Goal: Task Accomplishment & Management: Use online tool/utility

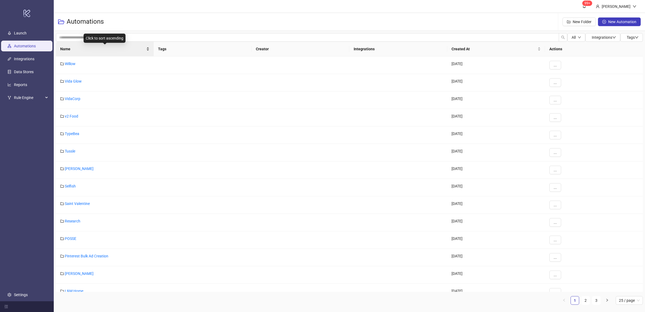
click at [148, 50] on div "Name" at bounding box center [104, 49] width 89 height 6
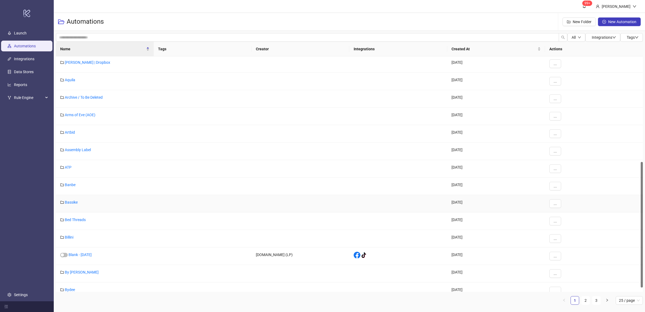
scroll to position [205, 0]
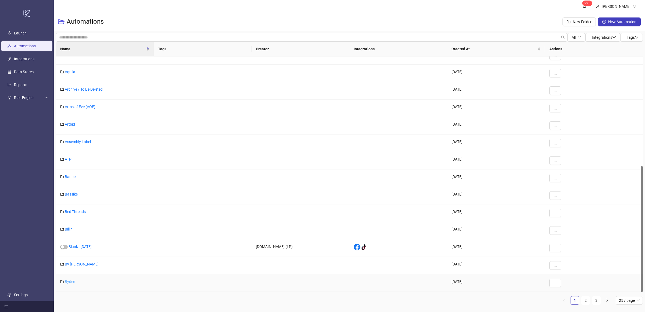
click at [71, 282] on link "Bydee" at bounding box center [70, 281] width 10 height 4
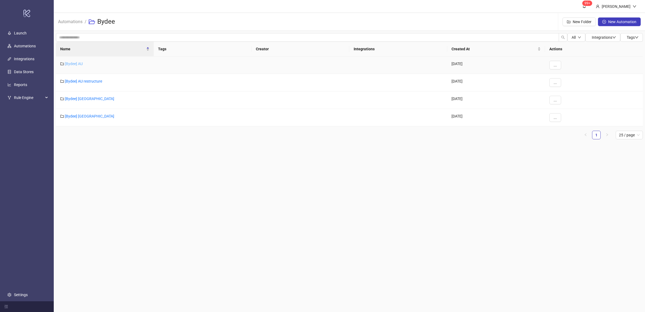
click at [78, 66] on link "[Bydee] AU" at bounding box center [74, 64] width 18 height 4
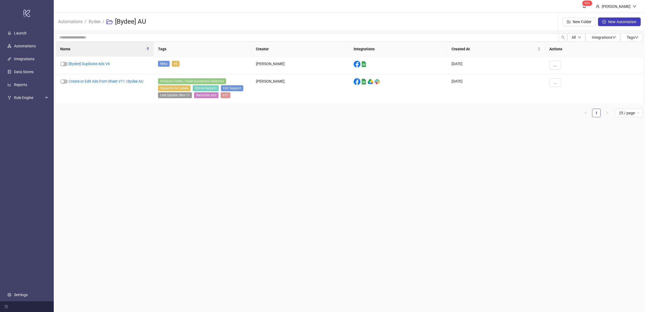
click at [127, 144] on main "99+ [PERSON_NAME] Automations / Bydee / [Bydee] AU New Folder New Automation Al…" at bounding box center [349, 156] width 591 height 312
click at [110, 80] on link "Create or Edit Ads from Sheet V11 | Bydee AU" at bounding box center [106, 81] width 75 height 4
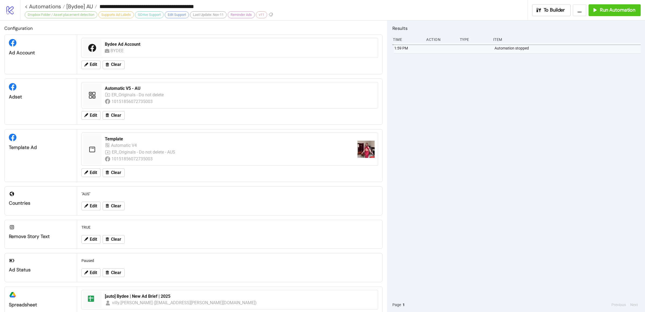
click at [461, 175] on div "1:59 PM Automation stopped" at bounding box center [516, 170] width 248 height 254
click at [545, 107] on div "1:59 PM Automation stopped" at bounding box center [516, 170] width 248 height 254
click at [613, 12] on span "Run Automation" at bounding box center [617, 10] width 35 height 6
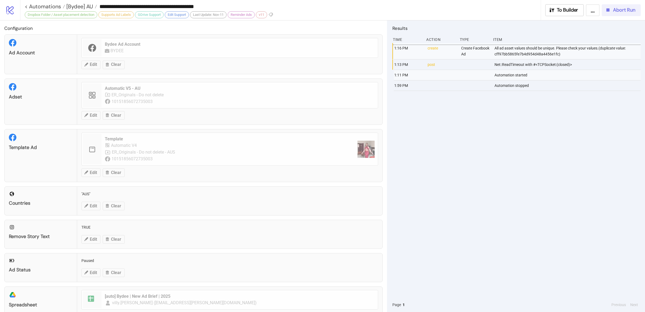
click at [616, 11] on span "Abort Run" at bounding box center [624, 10] width 22 height 6
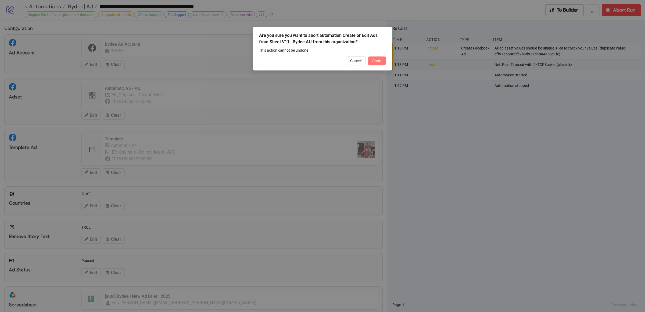
click at [378, 59] on span "Abort" at bounding box center [376, 61] width 9 height 4
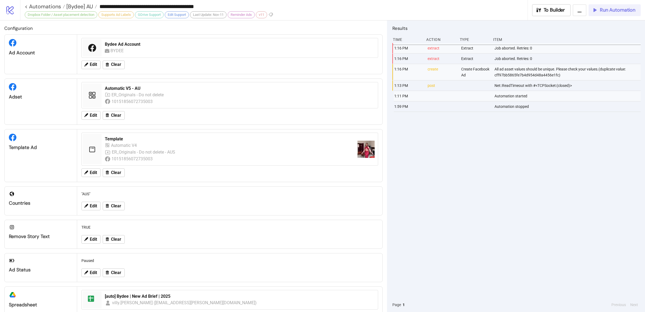
click at [607, 12] on span "Run Automation" at bounding box center [617, 10] width 35 height 6
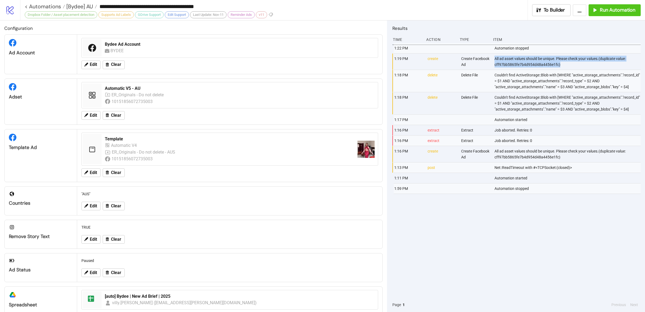
drag, startPoint x: 561, startPoint y: 64, endPoint x: 493, endPoint y: 59, distance: 68.4
click at [493, 59] on div "1:19 PM create Create Facebook Ad All ad asset values should be unique. Please …" at bounding box center [518, 61] width 248 height 16
copy div "All ad asset values should be unique. Please check your values.(duplicate value…"
click at [461, 249] on div "1:22 PM Automation stopped 1:19 PM create Create Facebook Ad All ad asset value…" at bounding box center [516, 170] width 248 height 254
click at [468, 247] on div "1:22 PM Automation stopped 1:19 PM create Create Facebook Ad All ad asset value…" at bounding box center [516, 170] width 248 height 254
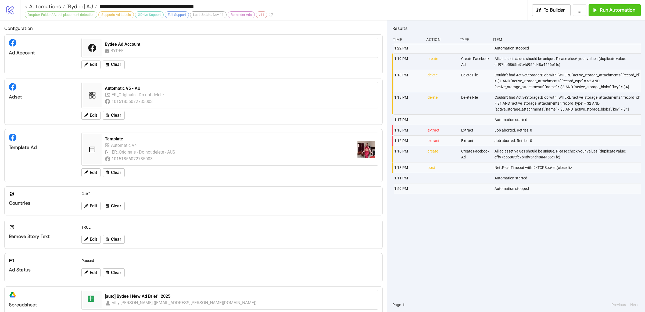
click at [493, 229] on div "1:22 PM Automation stopped 1:19 PM create Create Facebook Ad All ad asset value…" at bounding box center [516, 170] width 248 height 254
click at [516, 236] on div "1:22 PM Automation stopped 1:19 PM create Create Facebook Ad All ad asset value…" at bounding box center [516, 170] width 248 height 254
click at [515, 236] on div "1:22 PM Automation stopped 1:19 PM create Create Facebook Ad All ad asset value…" at bounding box center [516, 170] width 248 height 254
click at [85, 6] on span "[Bydee] AU" at bounding box center [79, 6] width 28 height 7
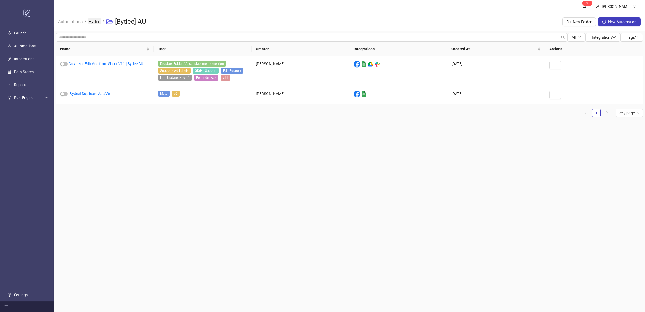
click at [91, 22] on link "Bydee" at bounding box center [95, 21] width 14 height 6
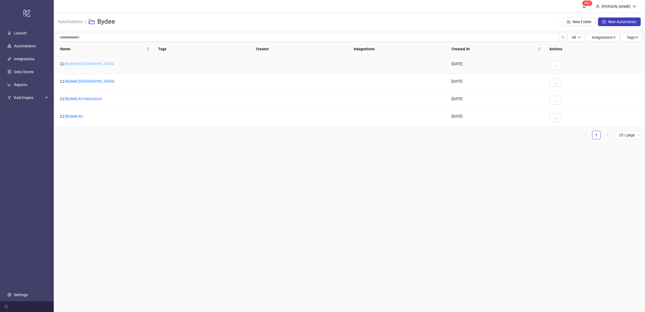
click at [74, 64] on link "[Bydee] [GEOGRAPHIC_DATA]" at bounding box center [89, 64] width 49 height 4
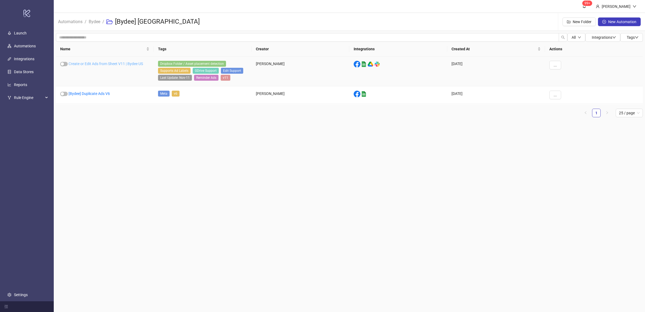
click at [129, 63] on link "Create or Edit Ads from Sheet V11 | Bydee US" at bounding box center [106, 64] width 74 height 4
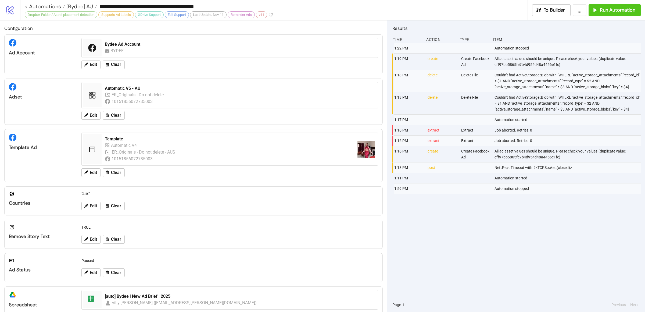
type input "**********"
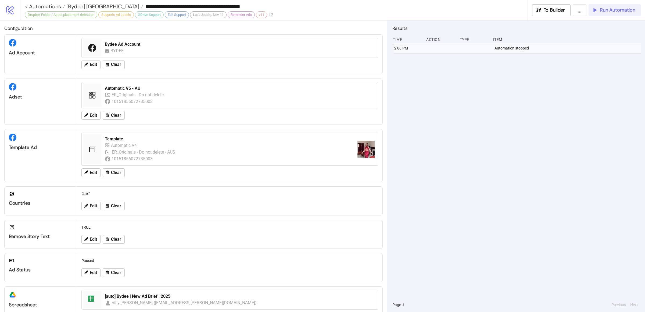
click at [605, 13] on button "Run Automation" at bounding box center [614, 10] width 52 height 12
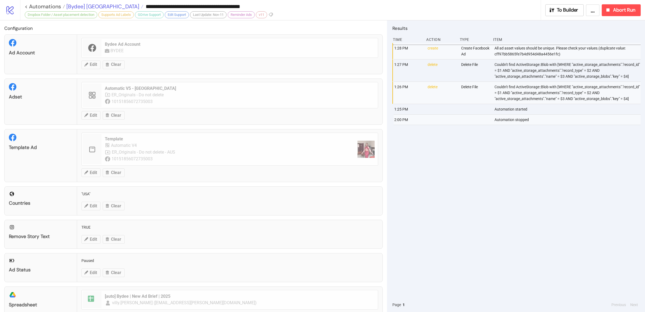
click at [74, 4] on span "[Bydee] [GEOGRAPHIC_DATA]" at bounding box center [102, 6] width 74 height 7
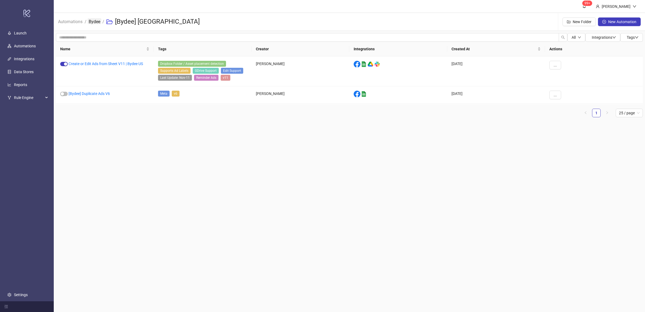
click at [91, 23] on link "Bydee" at bounding box center [95, 21] width 14 height 6
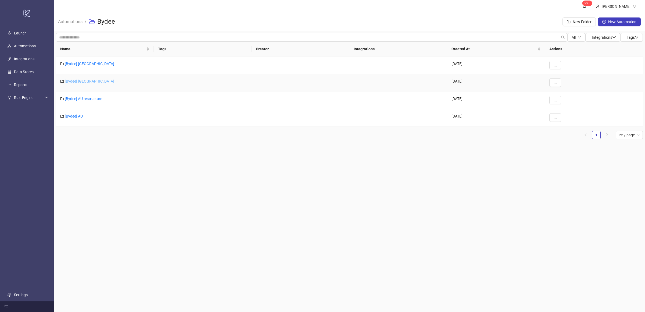
click at [73, 83] on div "[Bydee] [GEOGRAPHIC_DATA]" at bounding box center [105, 82] width 98 height 17
click at [71, 81] on link "[Bydee] [GEOGRAPHIC_DATA]" at bounding box center [89, 81] width 49 height 4
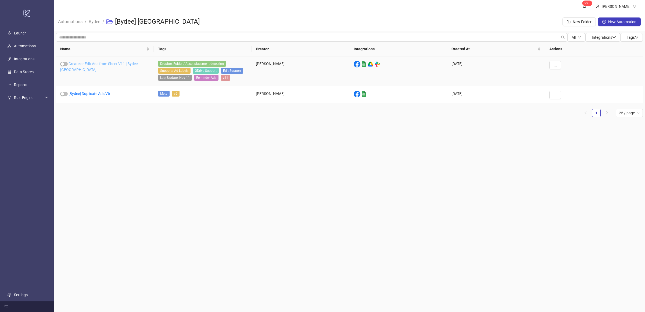
click at [94, 63] on link "Create or Edit Ads from Sheet V11 | Bydee [GEOGRAPHIC_DATA]" at bounding box center [98, 67] width 77 height 10
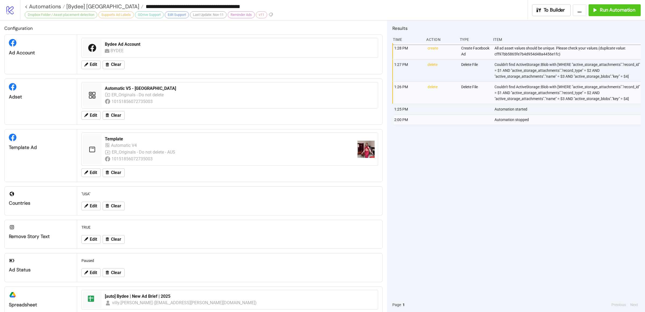
type input "**********"
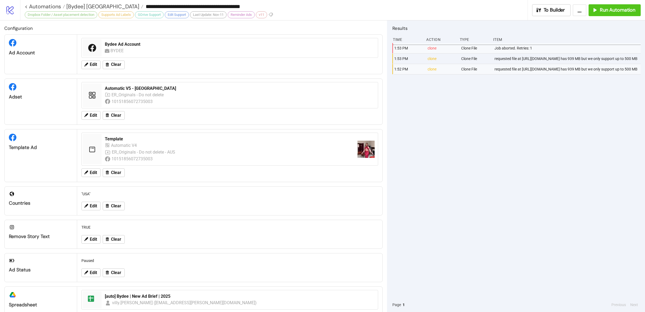
click at [530, 198] on div "1:53 PM clone Clone File Job aborted. Retries: 1 1:53 PM clone Clone File reque…" at bounding box center [516, 170] width 248 height 254
click at [609, 12] on span "Run Automation" at bounding box center [617, 10] width 35 height 6
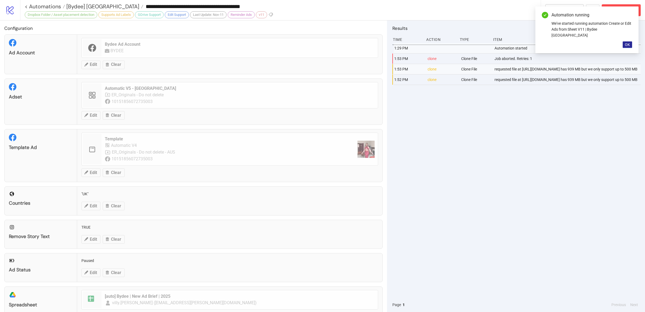
click at [626, 41] on button "OK" at bounding box center [627, 44] width 9 height 6
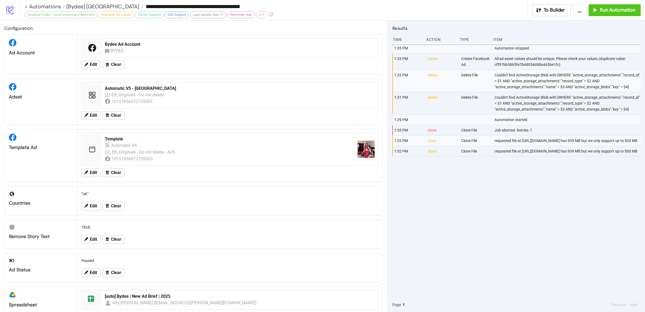
click at [505, 213] on div "1:35 PM Automation stopped 1:33 PM create Create Facebook Ad All ad asset value…" at bounding box center [516, 170] width 248 height 254
click at [606, 12] on span "Run Automation" at bounding box center [617, 10] width 35 height 6
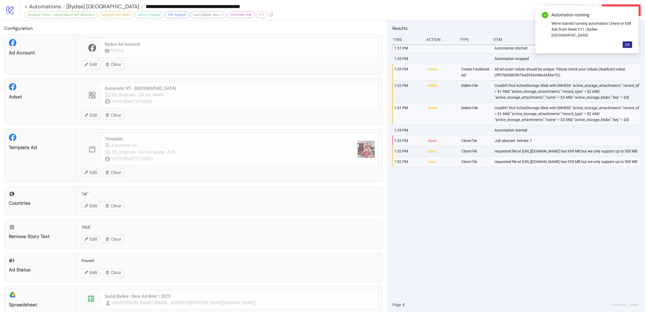
click at [630, 41] on button "OK" at bounding box center [627, 44] width 9 height 6
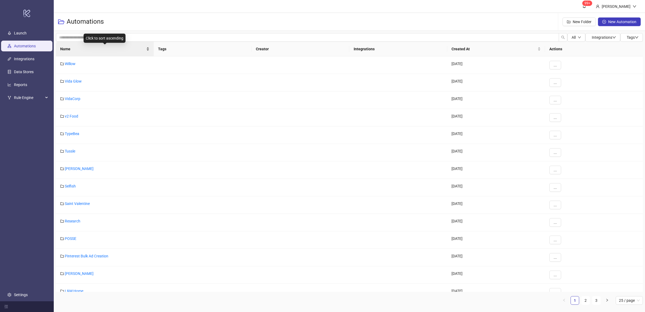
click at [147, 51] on div "Name" at bounding box center [104, 49] width 89 height 6
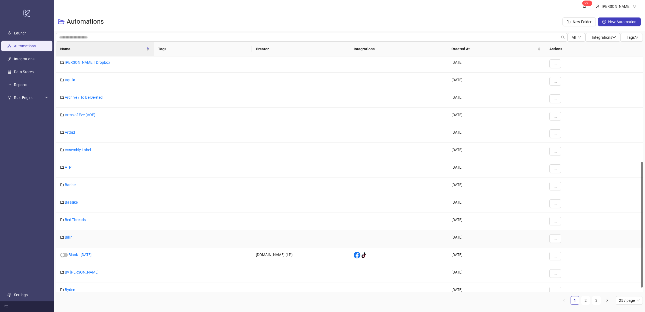
scroll to position [205, 0]
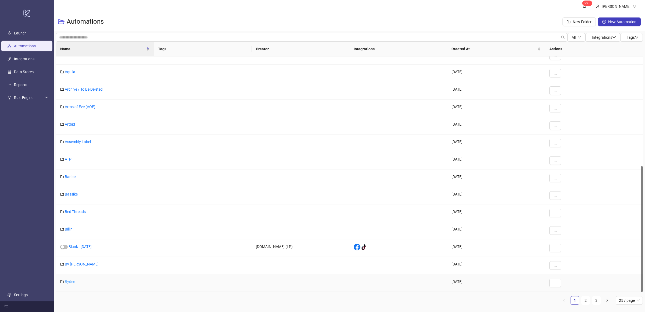
click at [68, 282] on link "Bydee" at bounding box center [70, 281] width 10 height 4
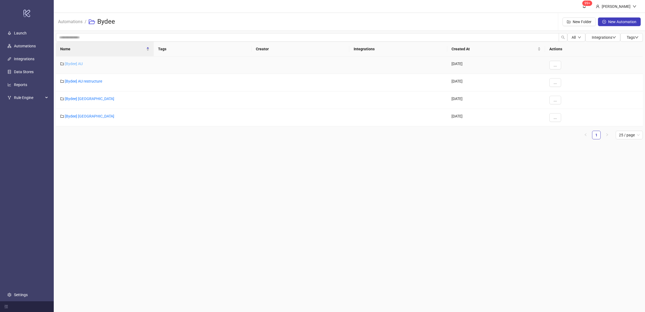
click at [76, 65] on link "[Bydee] AU" at bounding box center [74, 64] width 18 height 4
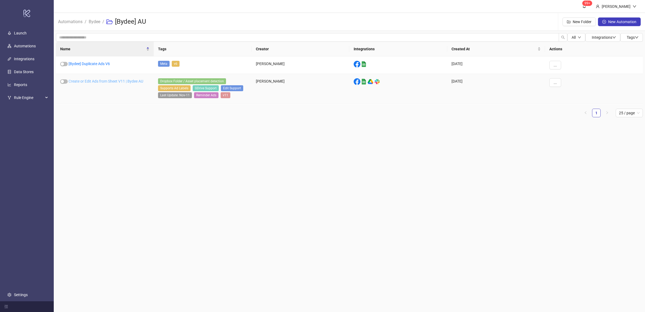
click at [103, 79] on link "Create or Edit Ads from Sheet V11 | Bydee AU" at bounding box center [106, 81] width 75 height 4
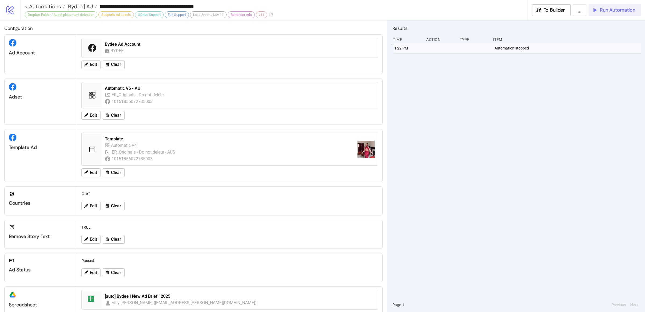
click at [614, 14] on button "Run Automation" at bounding box center [614, 10] width 52 height 12
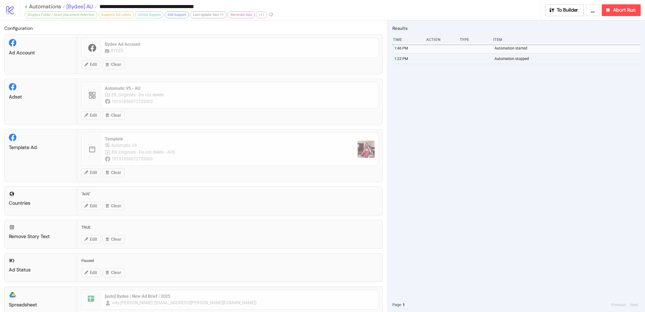
click at [83, 6] on span "[Bydee] AU" at bounding box center [79, 6] width 28 height 7
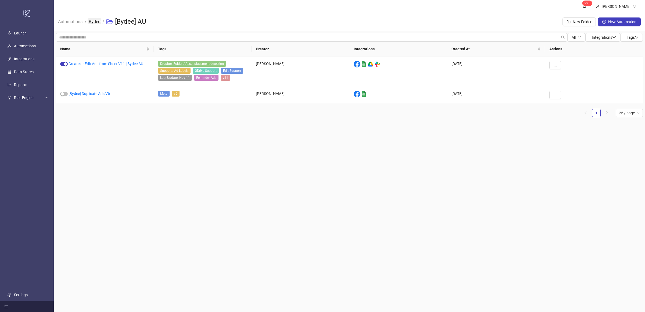
click at [93, 22] on link "Bydee" at bounding box center [95, 21] width 14 height 6
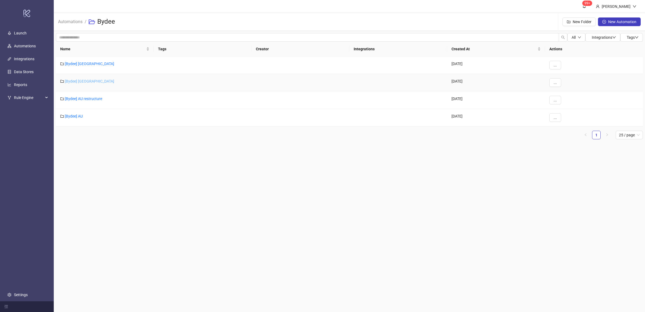
click at [80, 81] on link "[Bydee] [GEOGRAPHIC_DATA]" at bounding box center [89, 81] width 49 height 4
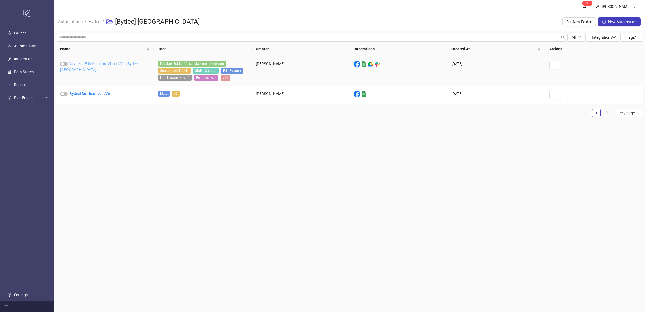
click at [110, 64] on link "Create or Edit Ads from Sheet V11 | Bydee [GEOGRAPHIC_DATA]" at bounding box center [98, 67] width 77 height 10
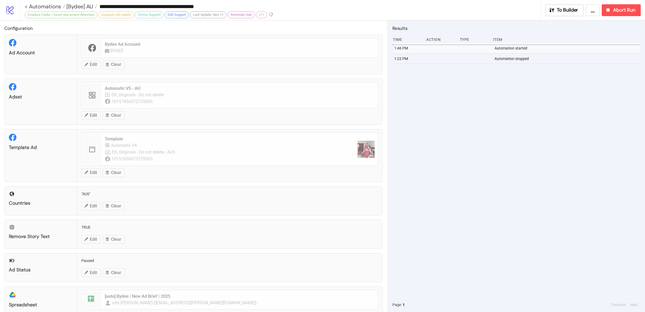
type input "**********"
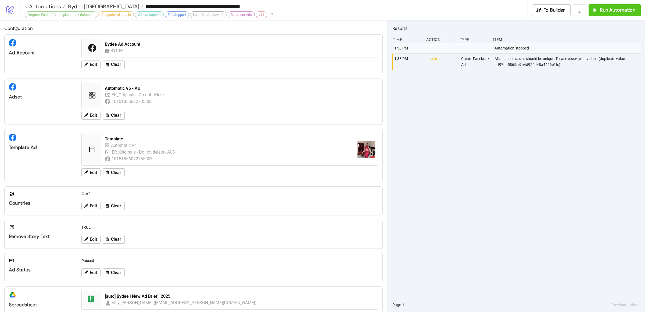
click at [597, 107] on div "1:38 PM Automation stopped 1:38 PM create Create Facebook Ad All ad asset value…" at bounding box center [516, 170] width 248 height 254
click at [605, 17] on div "**********" at bounding box center [332, 10] width 625 height 20
click at [608, 10] on span "Run Automation" at bounding box center [617, 10] width 35 height 6
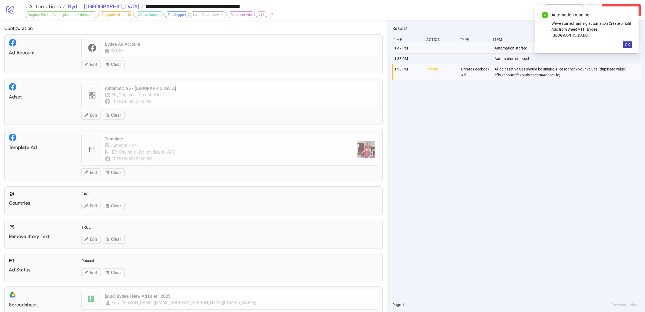
click at [83, 6] on span "[Bydee] [GEOGRAPHIC_DATA]" at bounding box center [102, 6] width 74 height 7
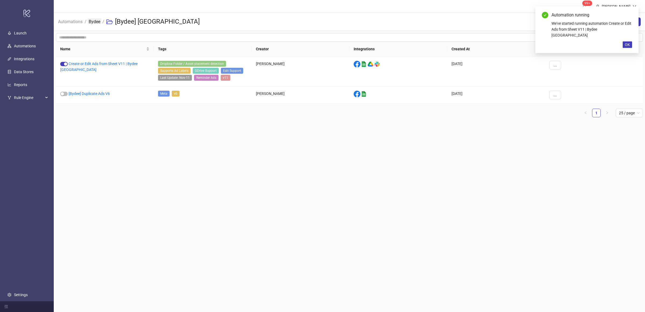
click at [95, 21] on link "Bydee" at bounding box center [95, 21] width 14 height 6
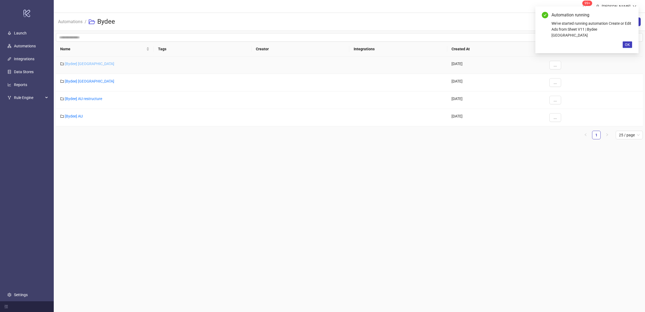
click at [73, 62] on link "[Bydee] [GEOGRAPHIC_DATA]" at bounding box center [89, 64] width 49 height 4
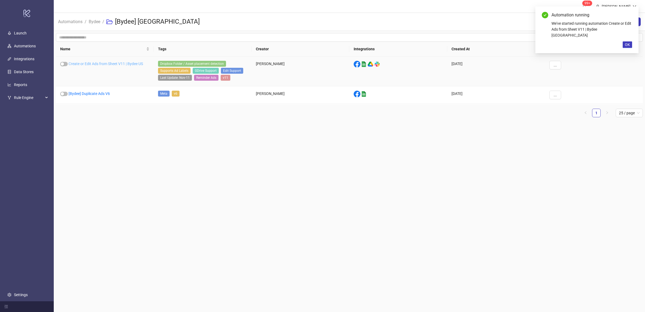
click at [102, 64] on link "Create or Edit Ads from Sheet V11 | Bydee US" at bounding box center [106, 64] width 74 height 4
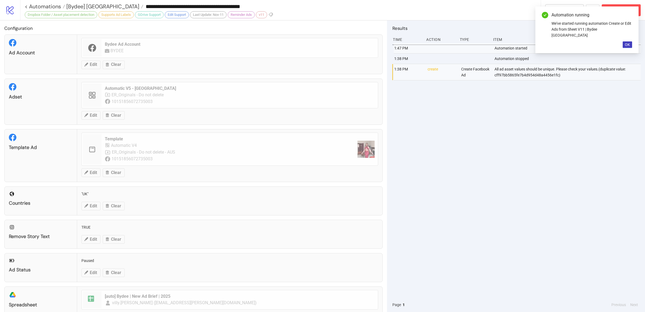
type input "**********"
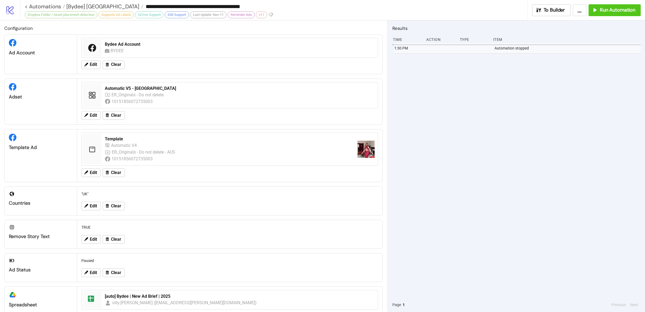
click at [564, 133] on div "1:30 PM Automation stopped" at bounding box center [516, 170] width 248 height 254
click at [603, 13] on span "Run Automation" at bounding box center [617, 10] width 35 height 6
